Goal: Information Seeking & Learning: Check status

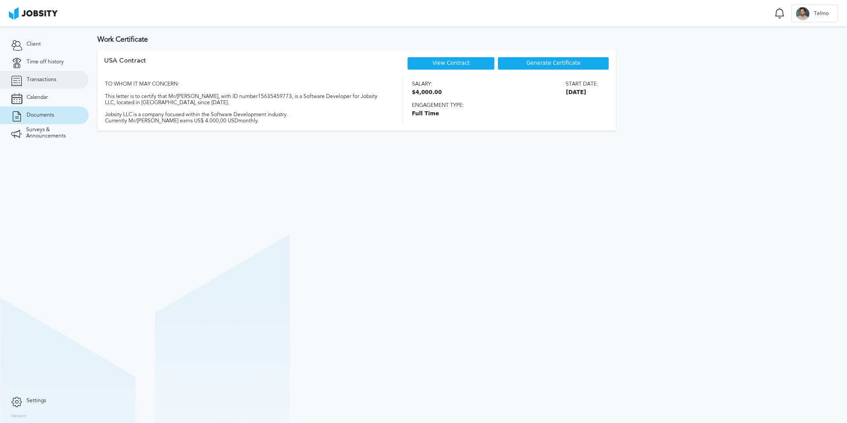
click at [35, 85] on link "Transactions" at bounding box center [44, 80] width 89 height 18
click at [58, 76] on link "Transactions" at bounding box center [44, 80] width 89 height 18
click at [43, 79] on span "Transactions" at bounding box center [42, 80] width 30 height 6
click at [61, 77] on link "Transactions" at bounding box center [44, 80] width 89 height 18
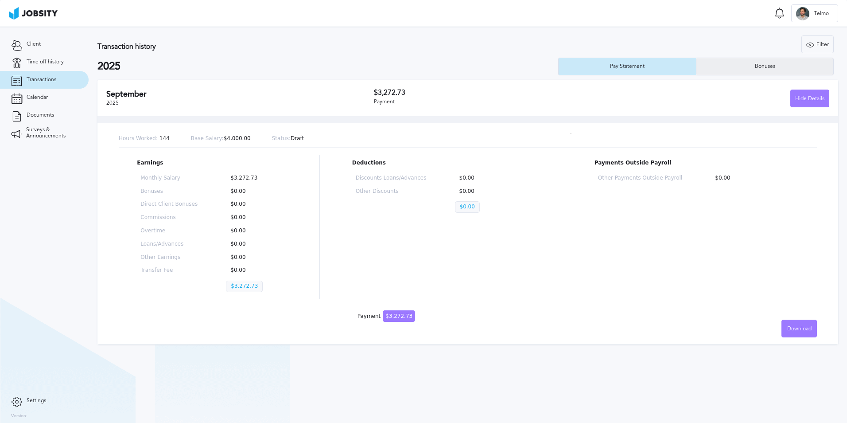
click at [790, 67] on div "Bonuses" at bounding box center [764, 67] width 137 height 18
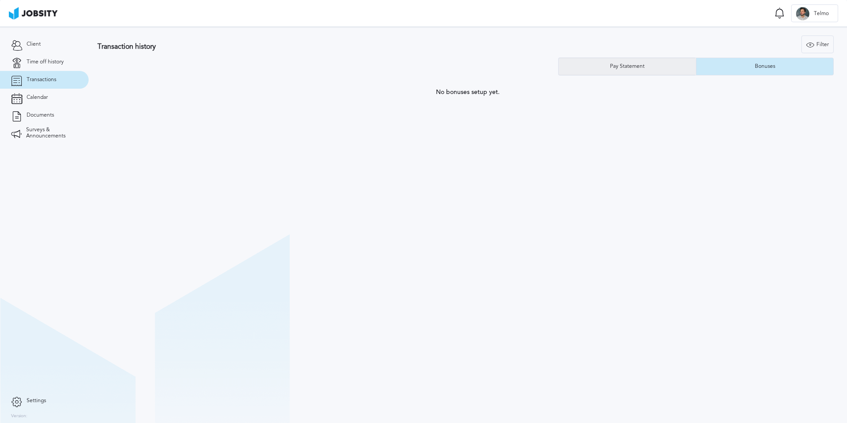
click at [658, 66] on div "Pay Statement" at bounding box center [627, 67] width 137 height 18
